Goal: Task Accomplishment & Management: Manage account settings

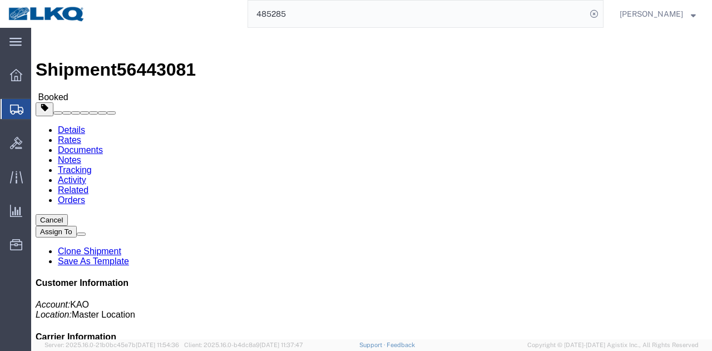
click link "Tracking"
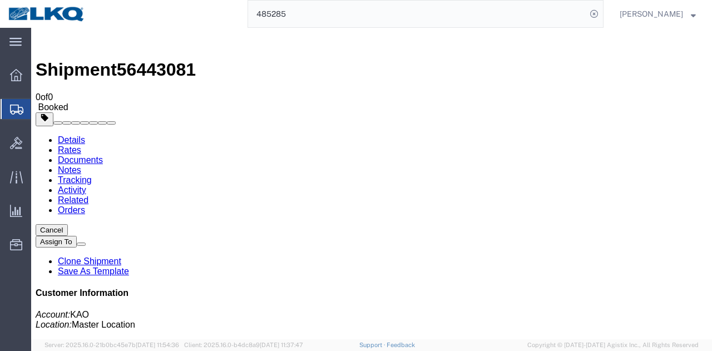
click at [86, 185] on link "Activity" at bounding box center [72, 189] width 28 height 9
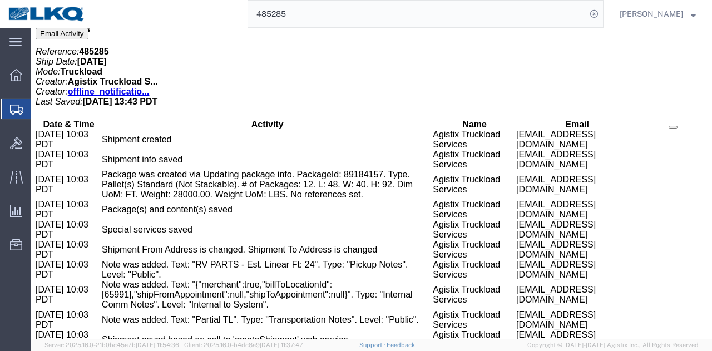
scroll to position [561, 0]
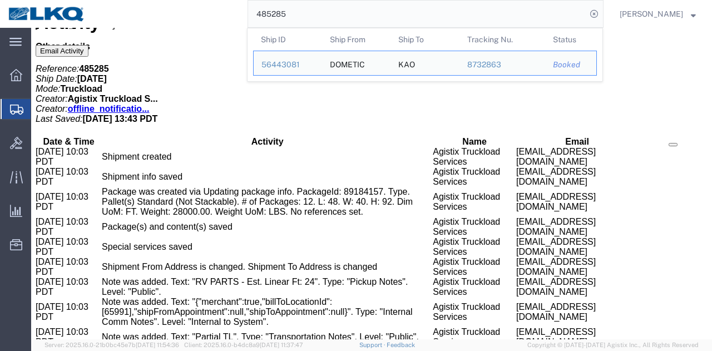
click at [291, 16] on input "485285" at bounding box center [417, 14] width 338 height 27
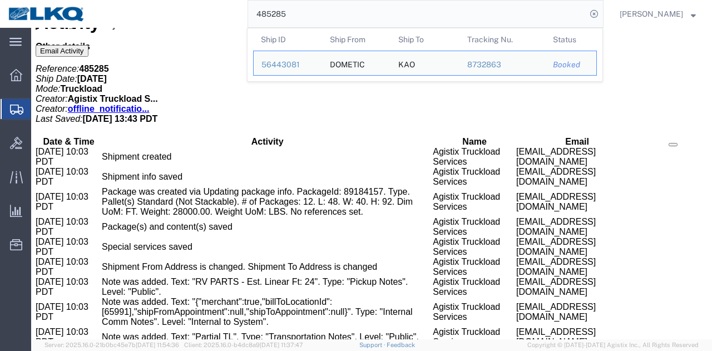
click at [337, 23] on input "485285" at bounding box center [417, 14] width 338 height 27
click at [326, 11] on input "485285" at bounding box center [417, 14] width 338 height 27
paste input "56163983"
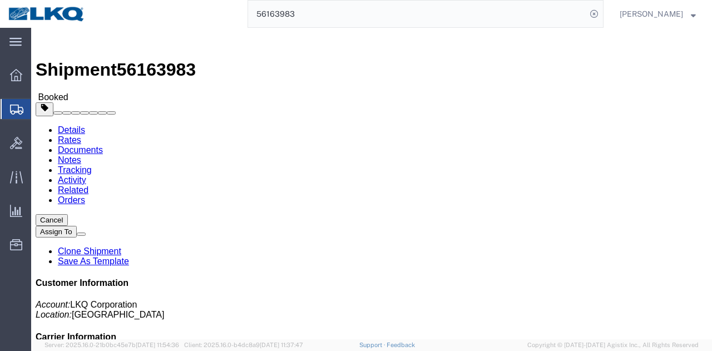
click div "Requested"
click div "Leg 1 - Truckload Number of trucks: 1"
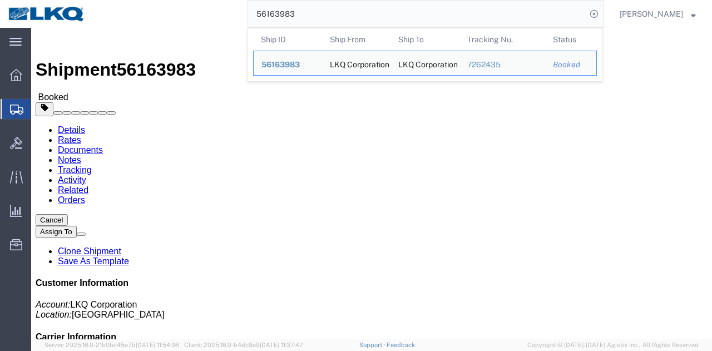
click at [373, 18] on input "56163983" at bounding box center [417, 14] width 338 height 27
paste input "496881"
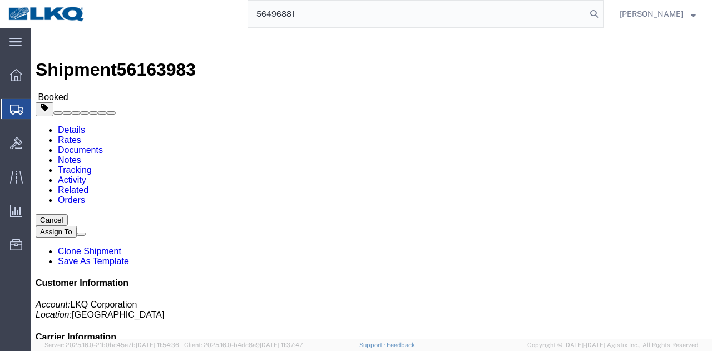
type input "56496881"
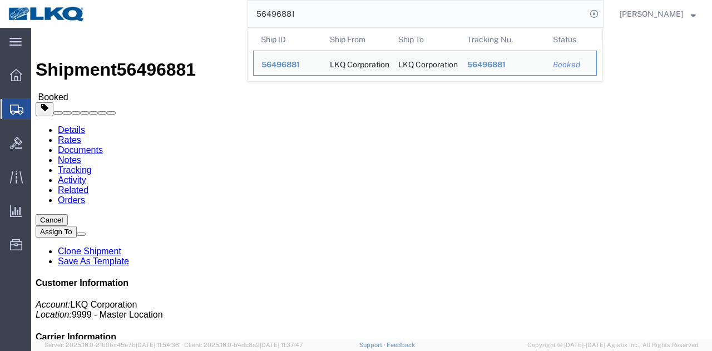
click h4 "Routing & Vehicle Information"
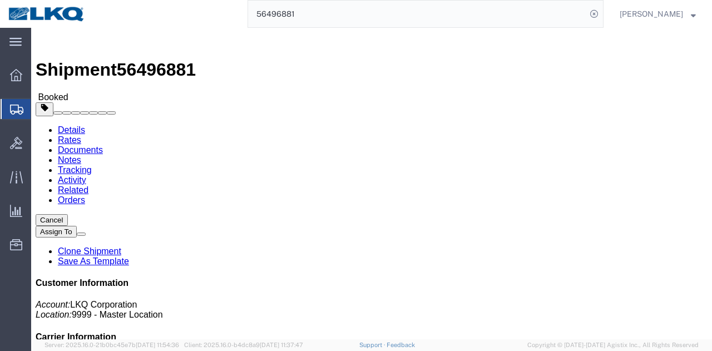
click div "Shipment Detail Ship From LKQ Corporation (Manager) 3032 [STREET_ADDRESS][PERSO…"
click div "Leg 1 - Truckload Vehicle 1: Standard Dry Van (53 Feet) Number of trucks: 1"
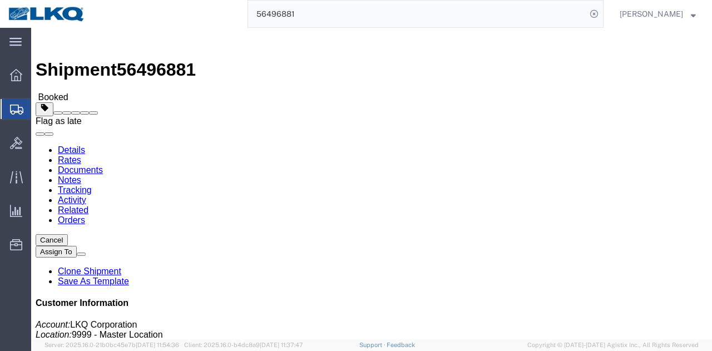
click span
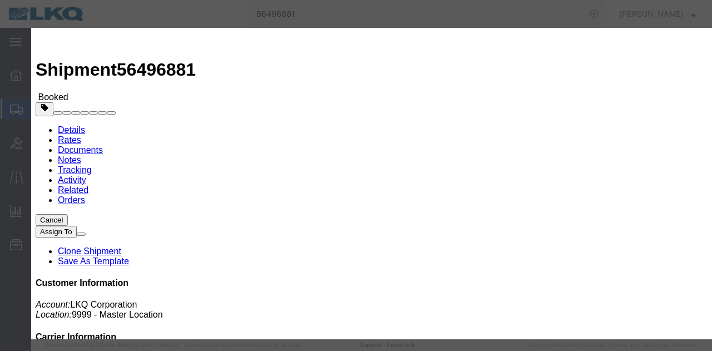
click select "Select Excused Not Excused"
select select "NOT_EXCUSED"
click select "Select Excused Not Excused"
click select "Select Bad Carrier Data Carrier Admin Error Delay Accident Driver Error Lack of…"
select select "DRIVER_ERROR"
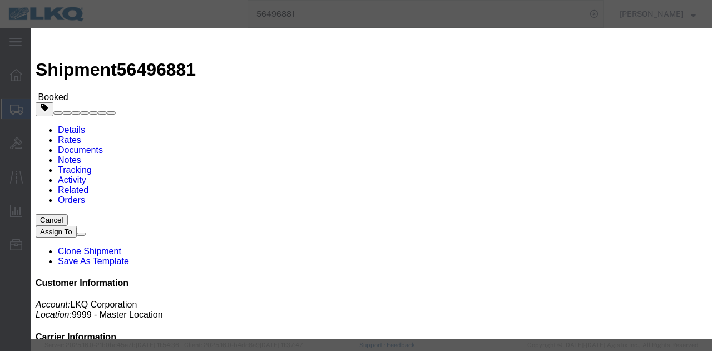
click select "Select Bad Carrier Data Carrier Admin Error Delay Accident Driver Error Lack of…"
click textarea
type textarea "08/15 pickup"
click button "Save"
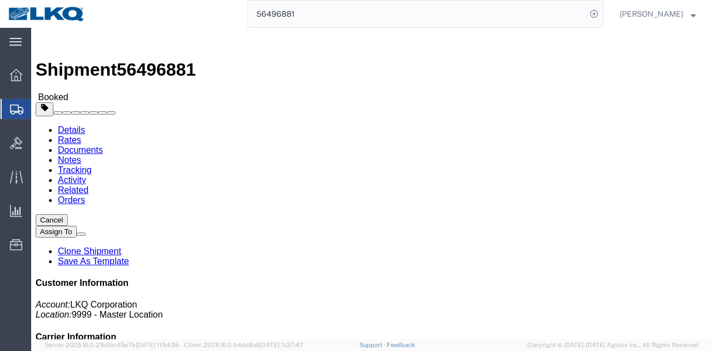
click div "Shipment Detail Ship From LKQ Corporation (Manager) 3032 [STREET_ADDRESS][PERSO…"
click link "Requested"
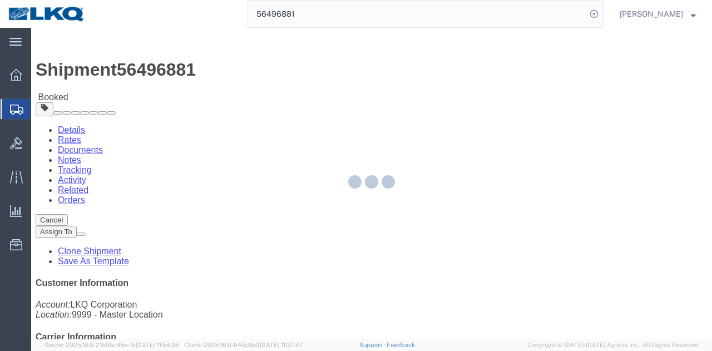
select select "1"
select select
select select "15"
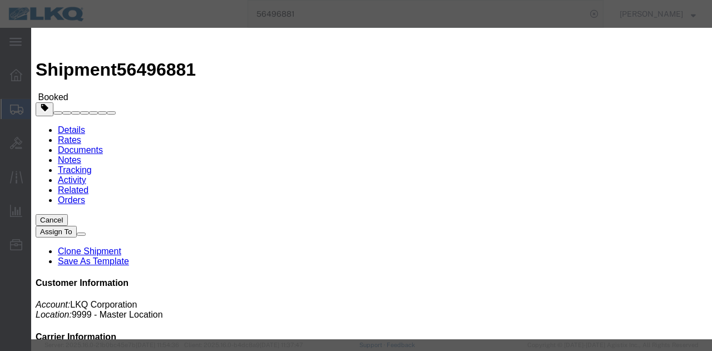
click input "[DATE]"
click td "29"
type input "[DATE]"
click input "10:00 AM"
type input "9:30 AM"
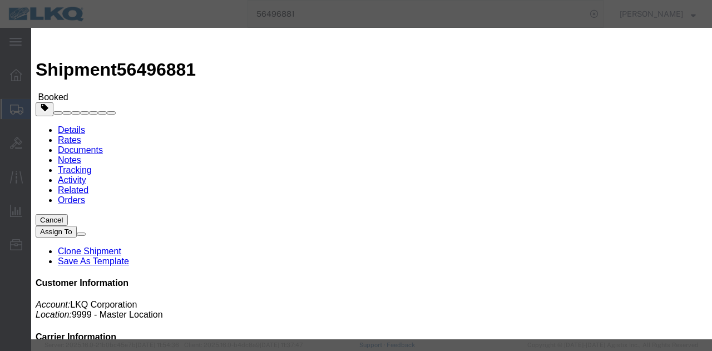
click input "[DATE]"
click td "22"
type input "[DATE]"
click button "Save"
click button "Ok"
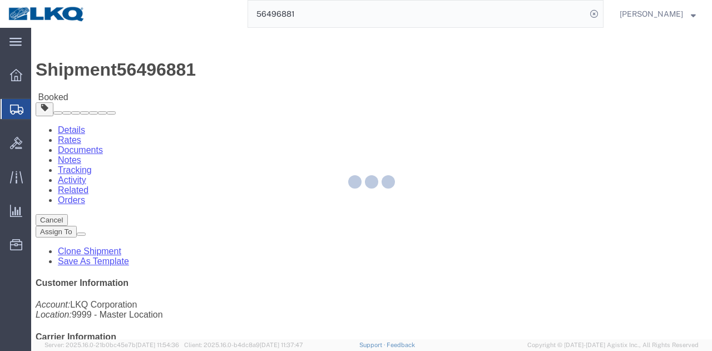
click at [362, 222] on div at bounding box center [371, 183] width 681 height 311
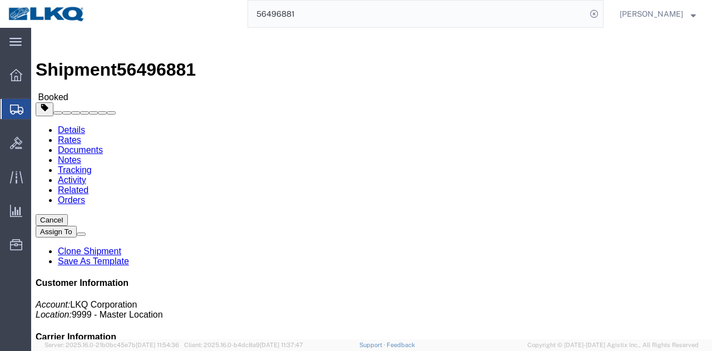
click button "Close"
click button "button"
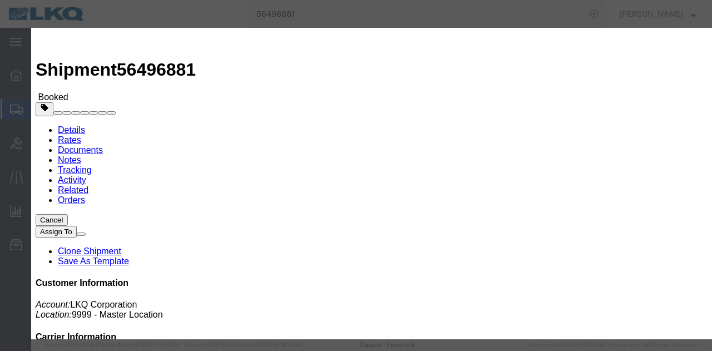
click div "[DATE] 7:00 AM"
click button "Apply"
click button "Save"
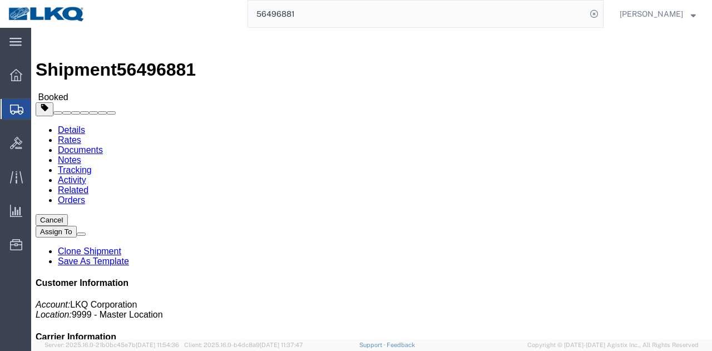
click button "Close"
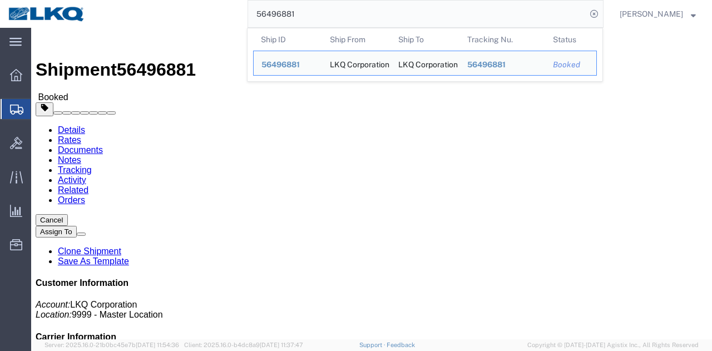
click at [365, 9] on input "56496881" at bounding box center [417, 14] width 338 height 27
paste input "8694"
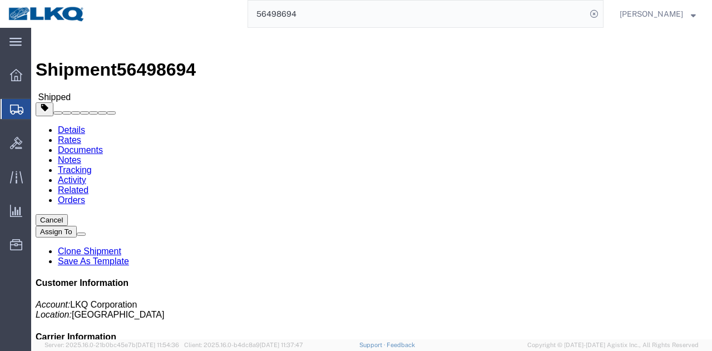
click div "Shipment Detail Ship From 1742 [GEOGRAPHIC_DATA][US_STATE] - [GEOGRAPHIC_DATA] …"
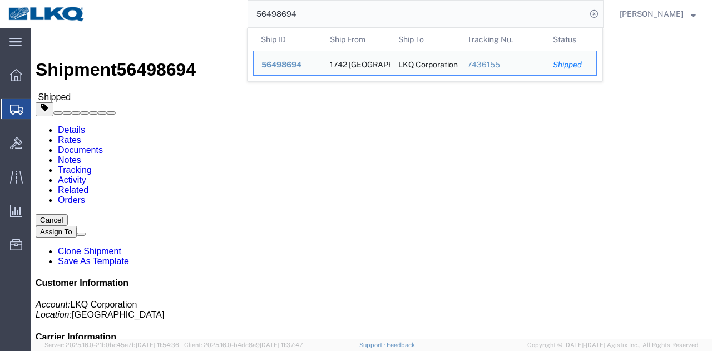
click at [425, 23] on input "56498694" at bounding box center [417, 14] width 338 height 27
paste input "73099"
click address "LKQ Corporation (Receiver) 1634 [STREET_ADDRESS] [PHONE_NUMBER]"
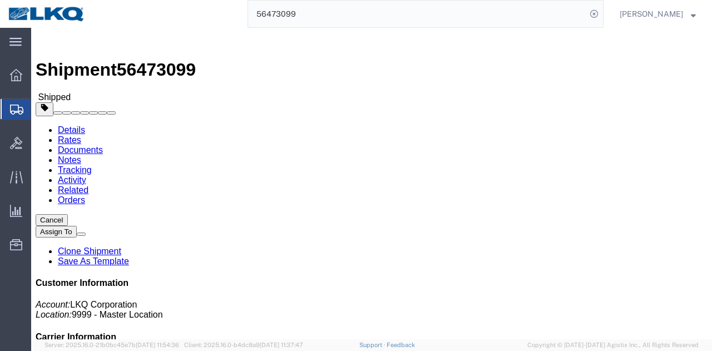
click address "LKQ Corporation (Receiver) 1634 [STREET_ADDRESS] [PHONE_NUMBER]"
copy address "1634"
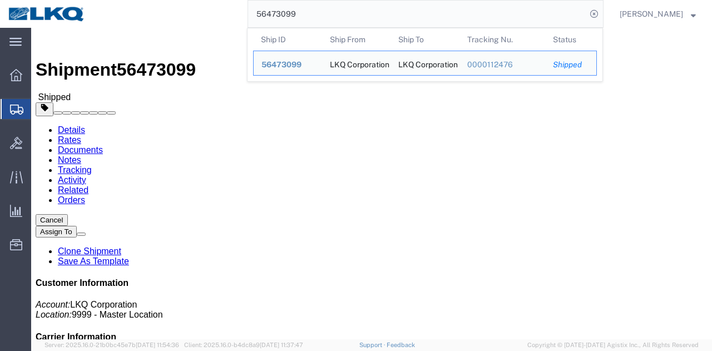
click at [397, 12] on input "56473099" at bounding box center [417, 14] width 338 height 27
paste input "163960"
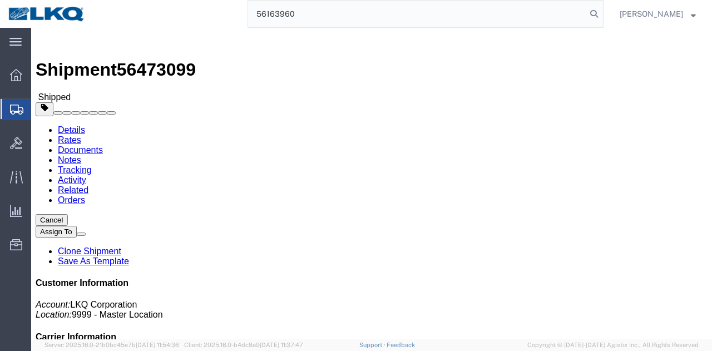
type input "56163960"
click h4 "Routing & Vehicle Information"
click link "Requested"
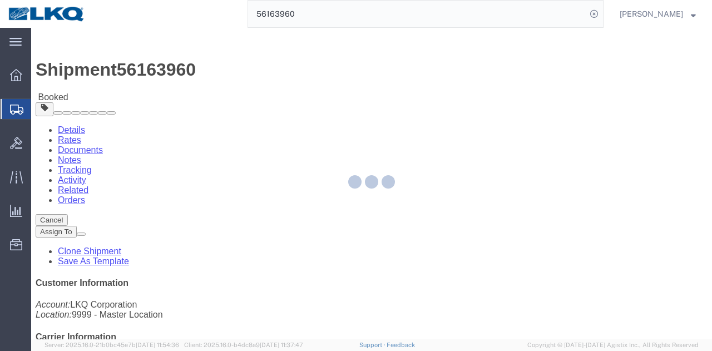
select select "1"
select select
select select "30"
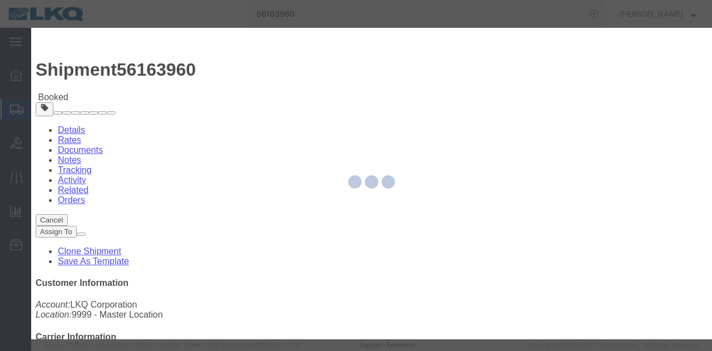
click at [254, 180] on div at bounding box center [371, 183] width 681 height 311
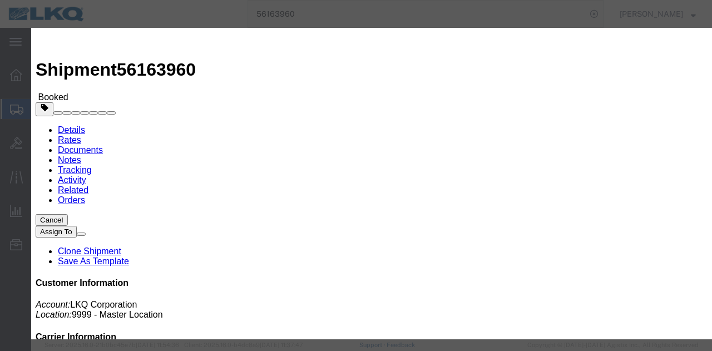
click input "[DATE]"
click td "18"
click input "12:00 PM"
type input "1:00 PM"
click button "Save"
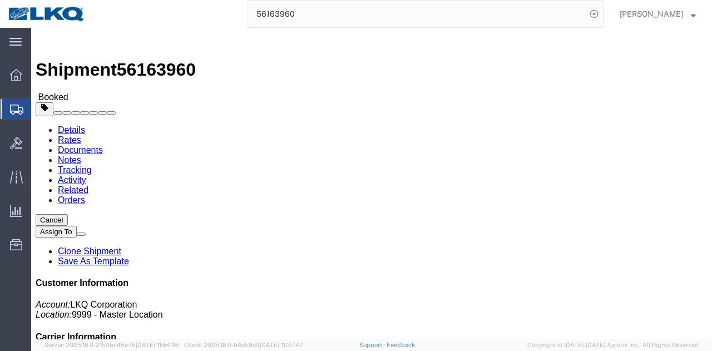
click button "Close"
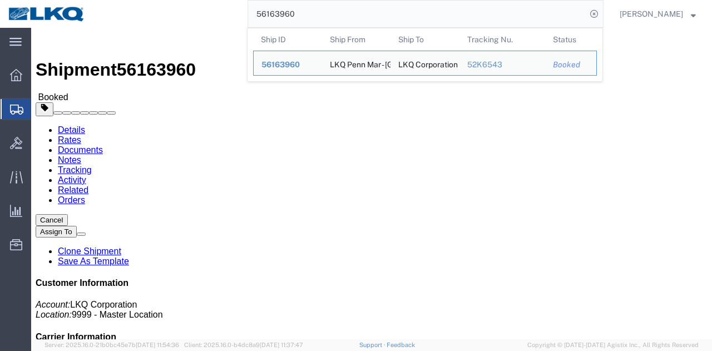
click at [354, 12] on input "56163960" at bounding box center [417, 14] width 338 height 27
paste input "496309"
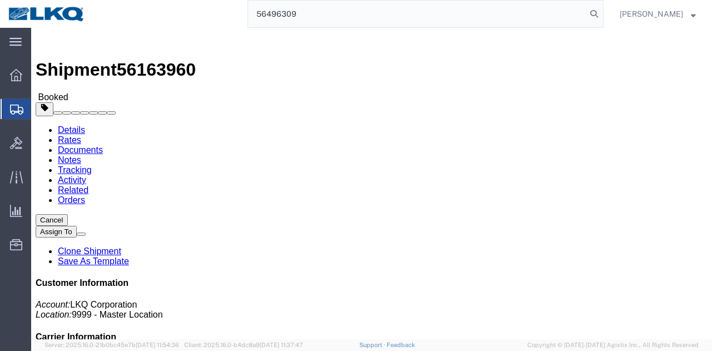
type input "56496309"
